Goal: Information Seeking & Learning: Learn about a topic

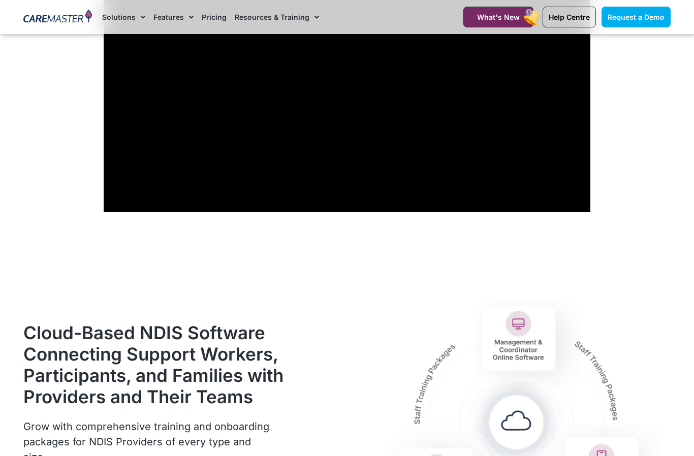
scroll to position [906, 0]
click at [214, 19] on link "Pricing" at bounding box center [214, 17] width 25 height 34
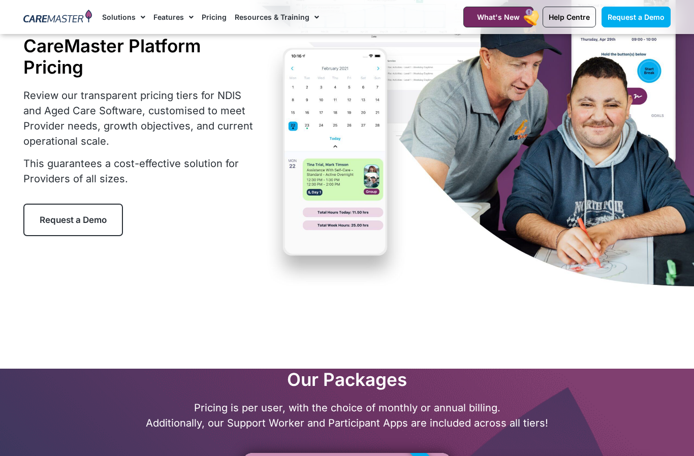
scroll to position [93, 0]
